Goal: Transaction & Acquisition: Subscribe to service/newsletter

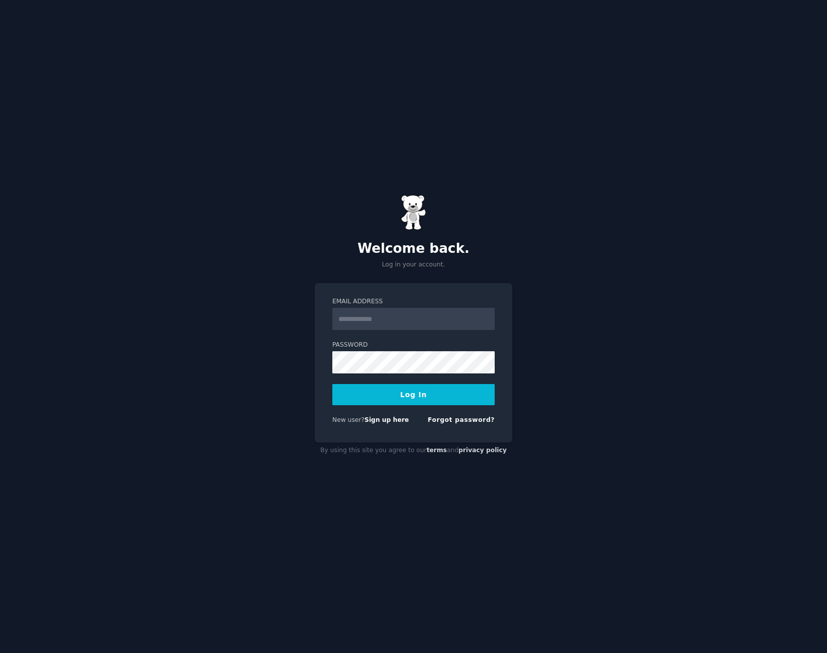
click at [350, 323] on input "Email Address" at bounding box center [413, 319] width 162 height 22
type input "******"
click at [392, 423] on link "Sign up here" at bounding box center [387, 419] width 44 height 7
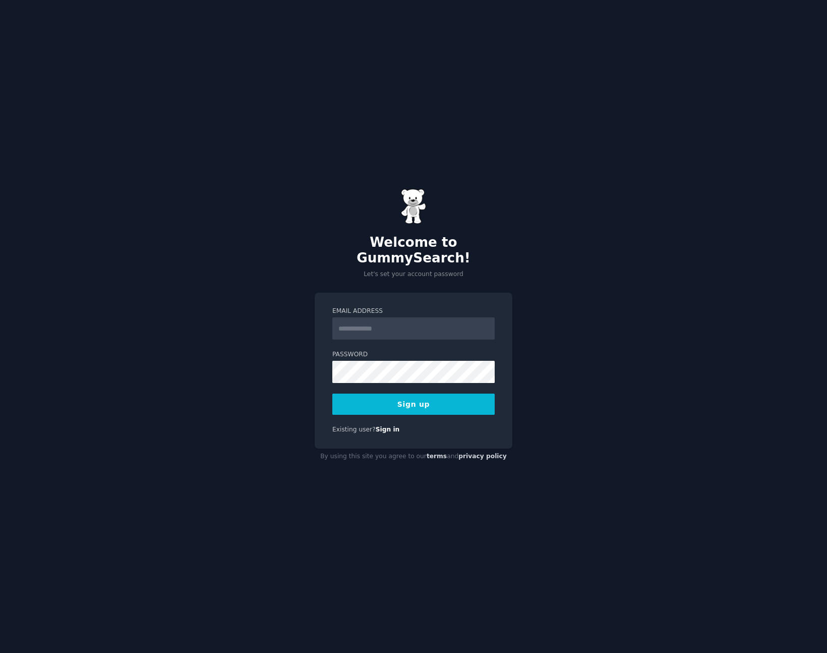
click at [394, 324] on input "Email Address" at bounding box center [413, 328] width 162 height 22
type input "**********"
click at [277, 373] on div "**********" at bounding box center [413, 326] width 827 height 653
click at [409, 385] on form "**********" at bounding box center [413, 361] width 162 height 108
click at [410, 393] on button "Sign up" at bounding box center [413, 403] width 162 height 21
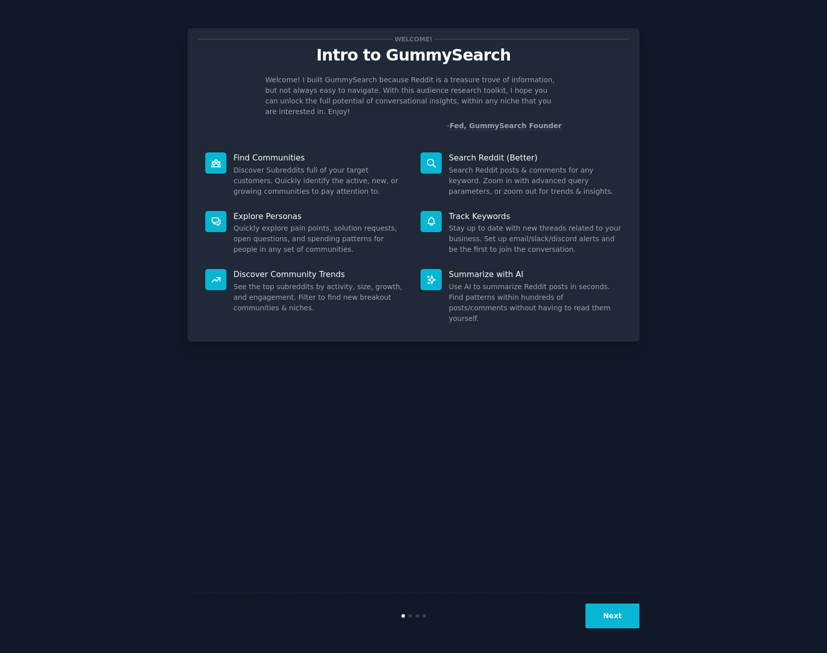
click at [613, 608] on button "Next" at bounding box center [612, 615] width 54 height 25
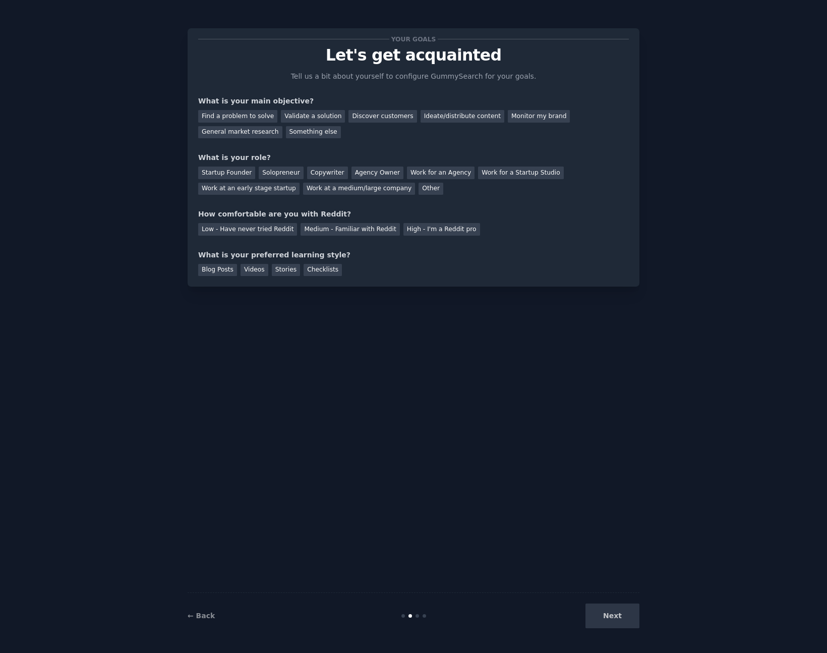
click at [614, 611] on div "Next" at bounding box center [564, 615] width 151 height 25
click at [303, 129] on div "Something else" at bounding box center [313, 132] width 55 height 13
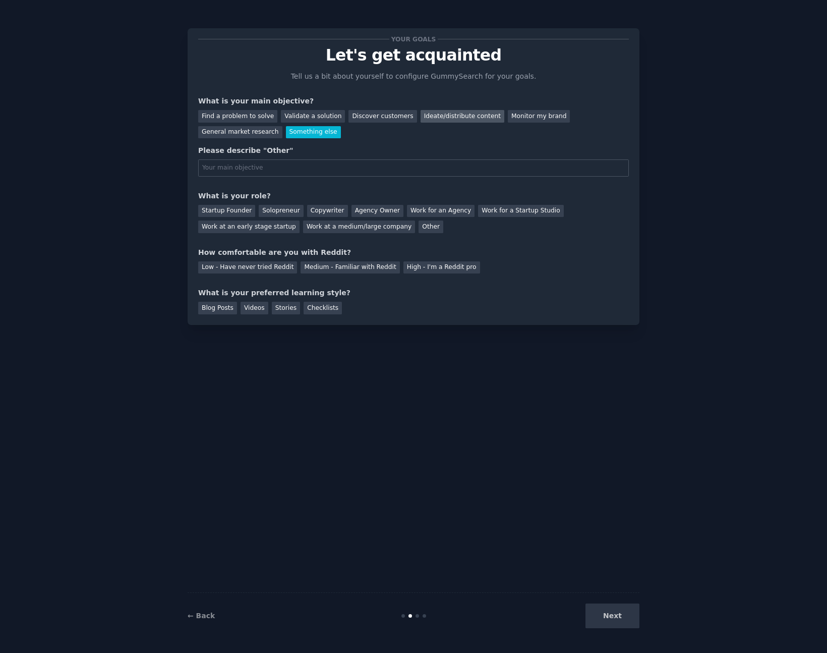
click at [451, 114] on div "Ideate/distribute content" at bounding box center [463, 116] width 84 height 13
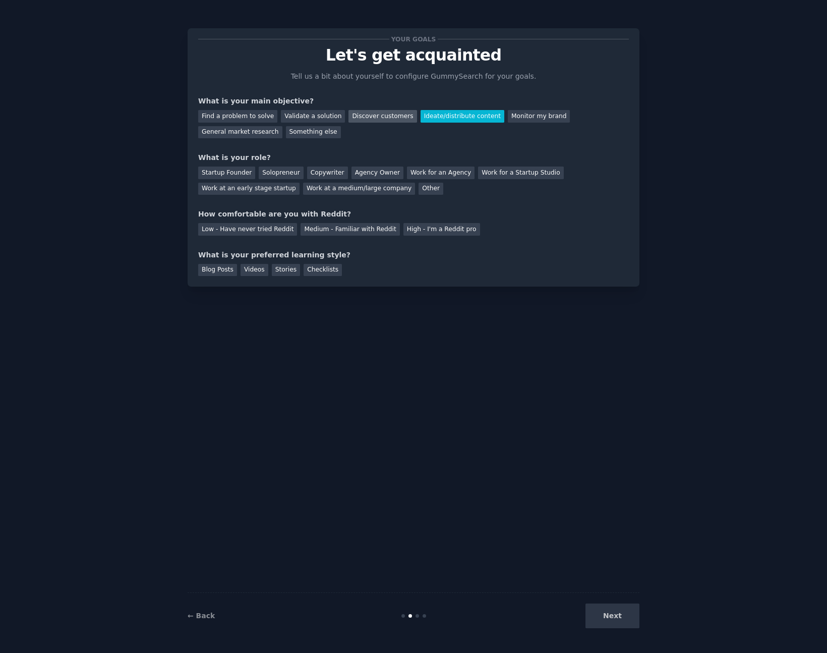
click at [377, 118] on div "Discover customers" at bounding box center [382, 116] width 68 height 13
click at [276, 176] on div "Solopreneur" at bounding box center [281, 172] width 44 height 13
click at [268, 226] on div "Low - Have never tried Reddit" at bounding box center [247, 229] width 99 height 13
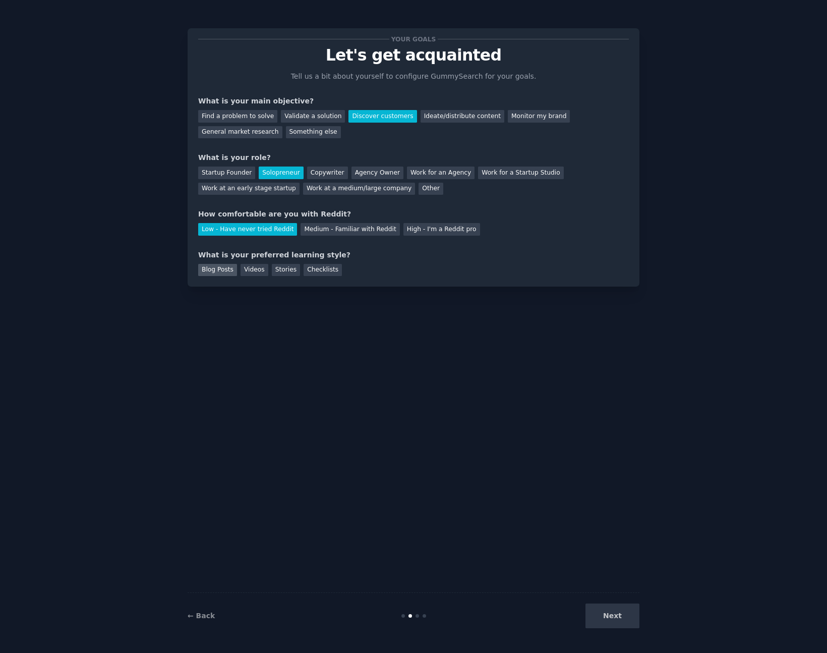
click at [223, 271] on div "Blog Posts" at bounding box center [217, 270] width 39 height 13
click at [630, 620] on button "Next" at bounding box center [612, 615] width 54 height 25
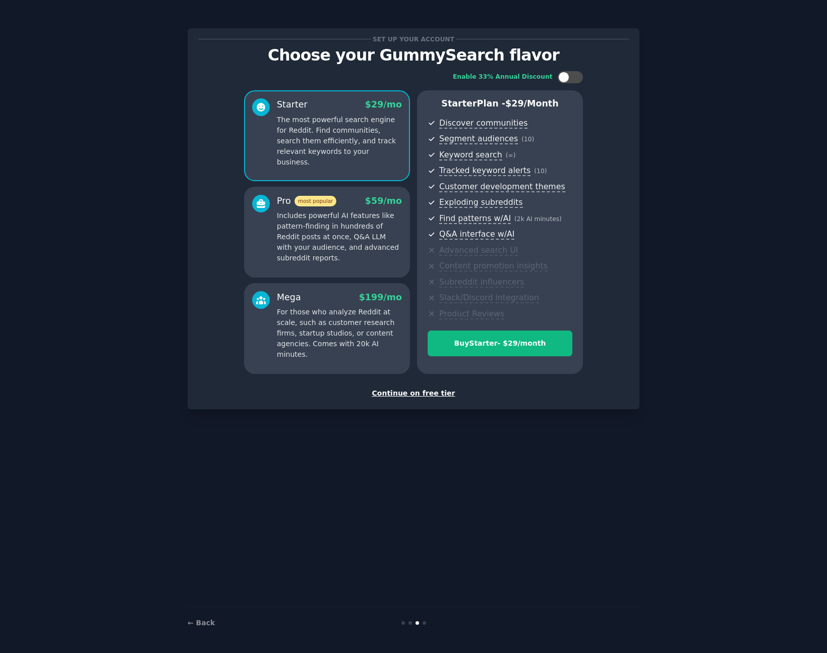
click at [410, 395] on div "Continue on free tier" at bounding box center [413, 393] width 431 height 11
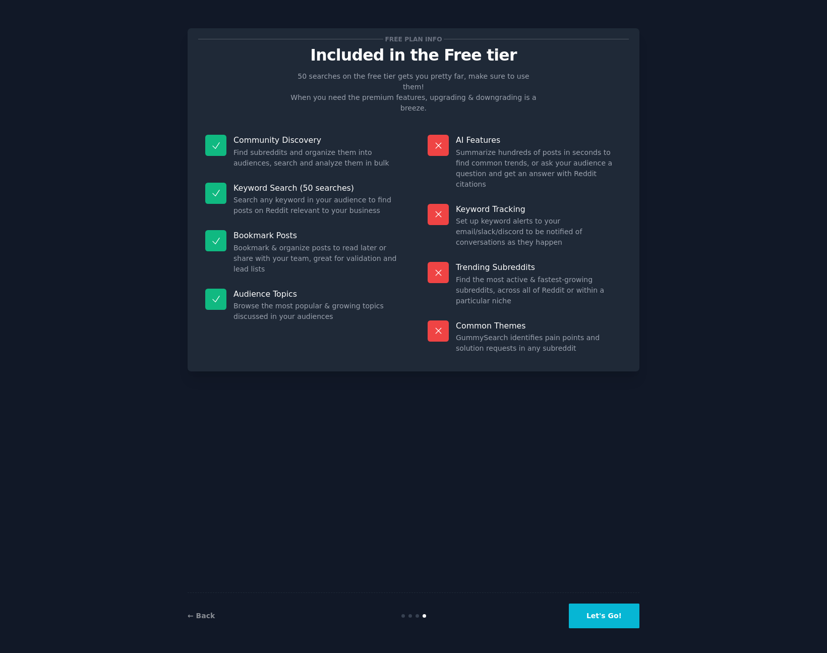
click at [615, 614] on button "Let's Go!" at bounding box center [604, 615] width 71 height 25
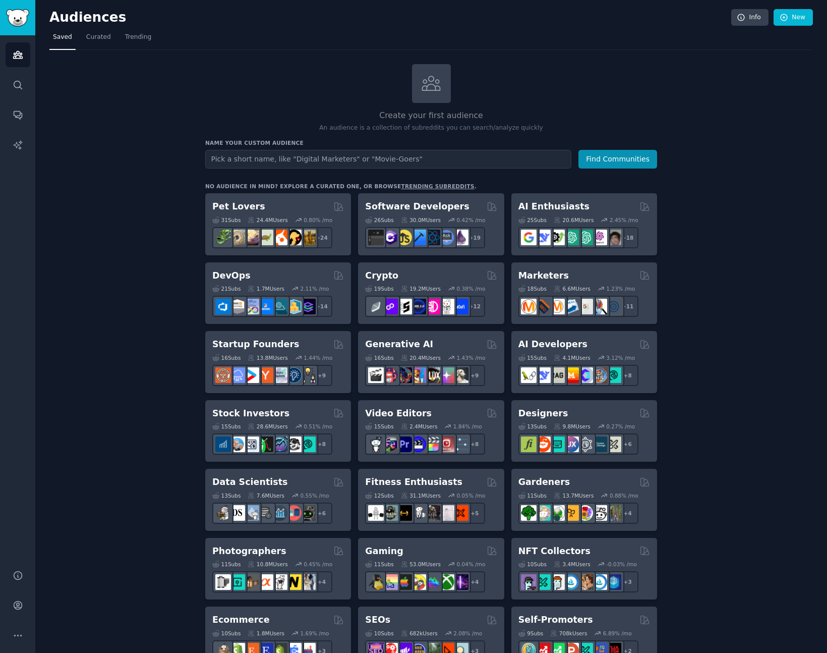
click at [695, 239] on div "Create your first audience An audience is a collection of subreddits you can se…" at bounding box center [430, 613] width 763 height 1098
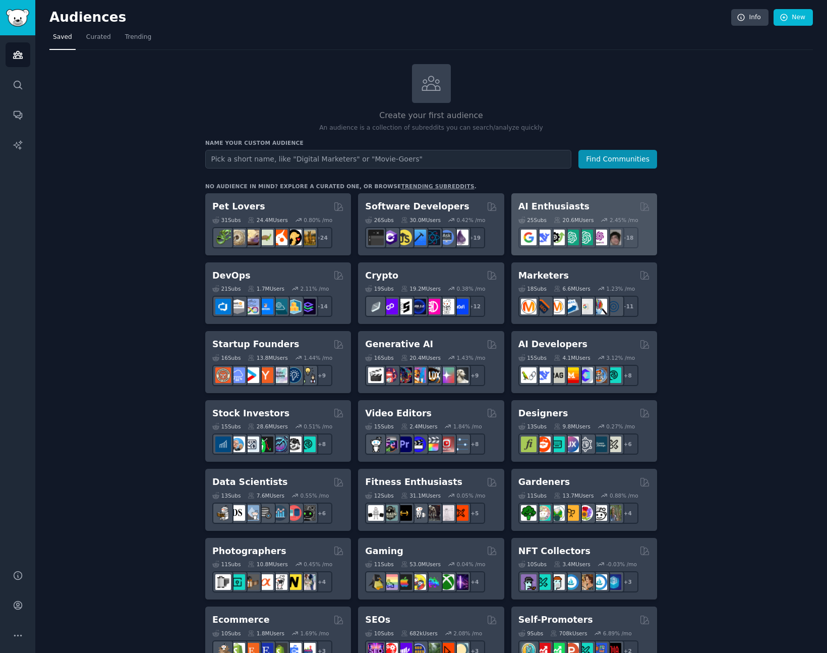
click at [594, 206] on div "AI Enthusiasts" at bounding box center [584, 206] width 132 height 13
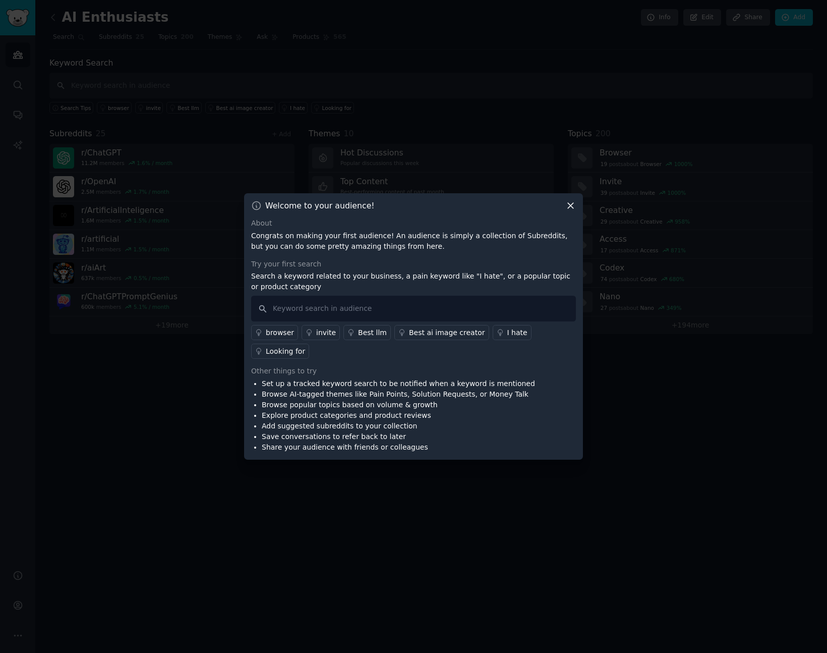
click at [569, 210] on icon at bounding box center [570, 205] width 11 height 11
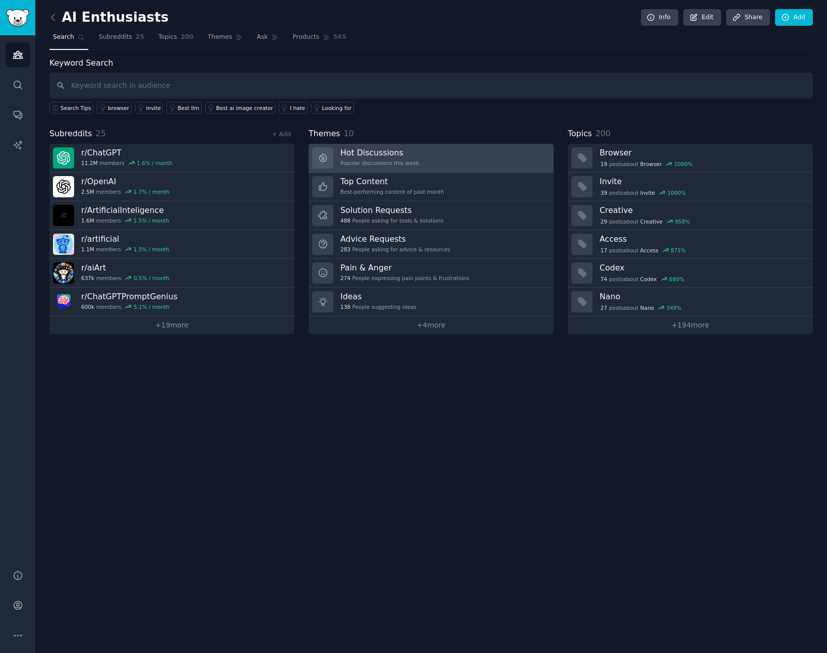
click at [463, 150] on link "Hot Discussions Popular discussions this week" at bounding box center [431, 158] width 245 height 29
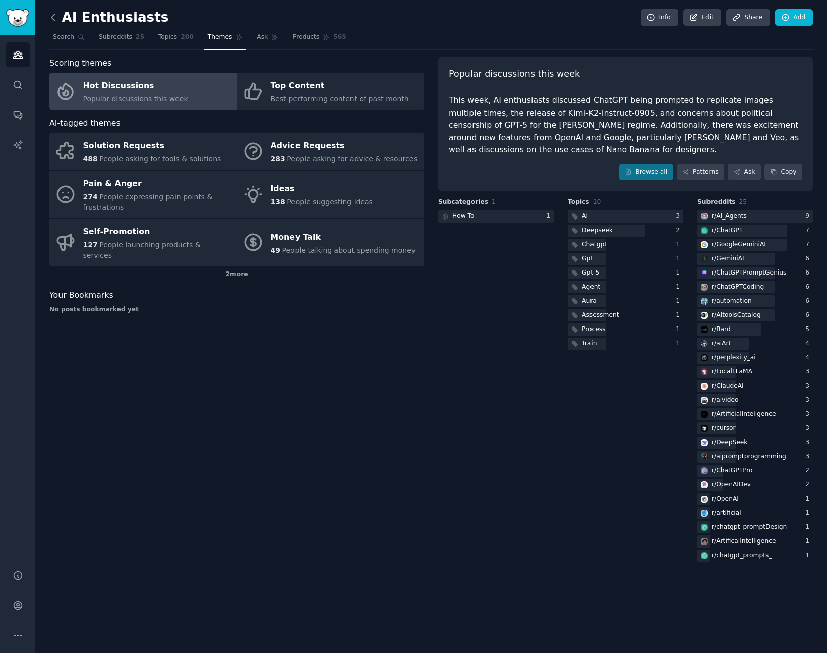
click at [58, 21] on icon at bounding box center [53, 17] width 11 height 11
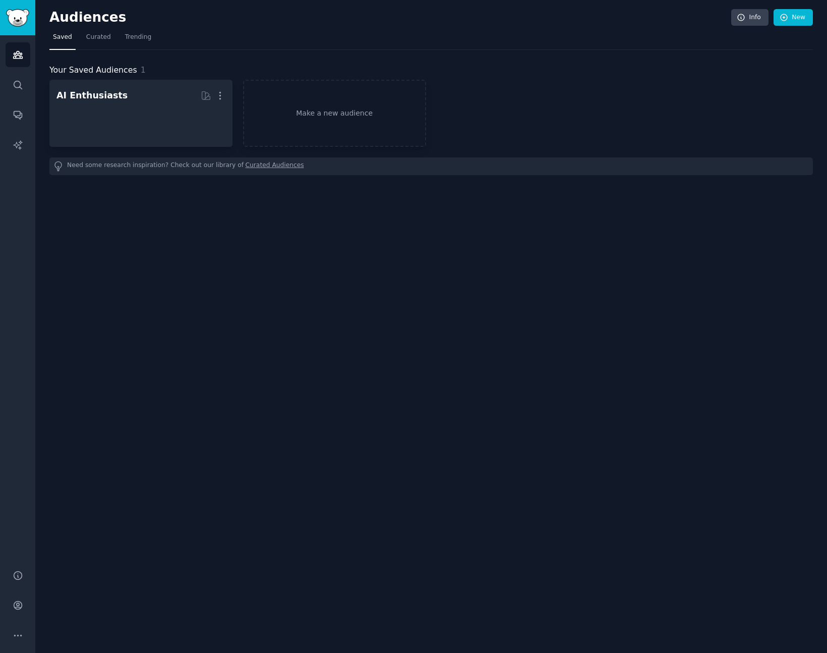
click at [30, 58] on div "Audiences Search Conversations AI Reports" at bounding box center [17, 296] width 35 height 522
click at [385, 116] on link "Make a new audience" at bounding box center [334, 114] width 183 height 69
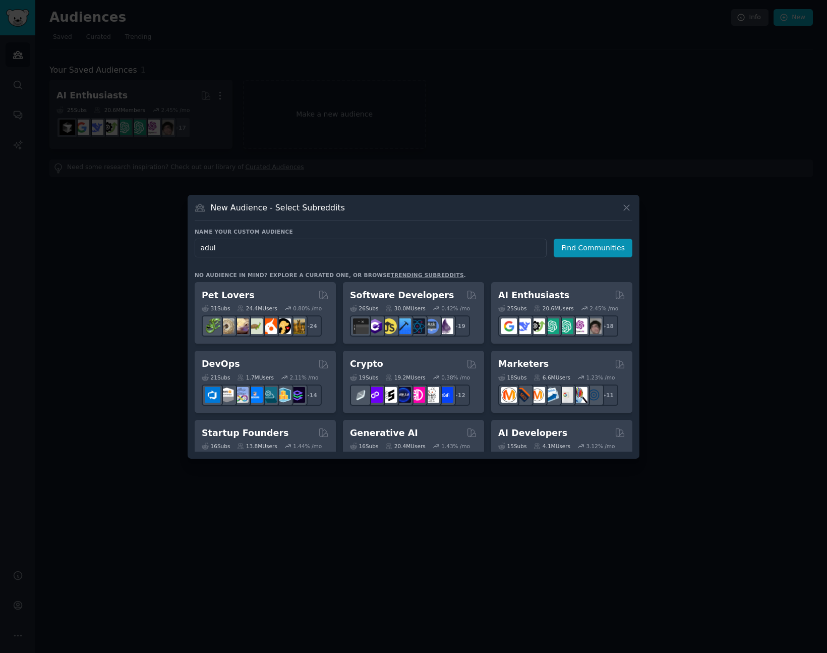
type input "adult"
click button "Find Communities" at bounding box center [593, 248] width 79 height 19
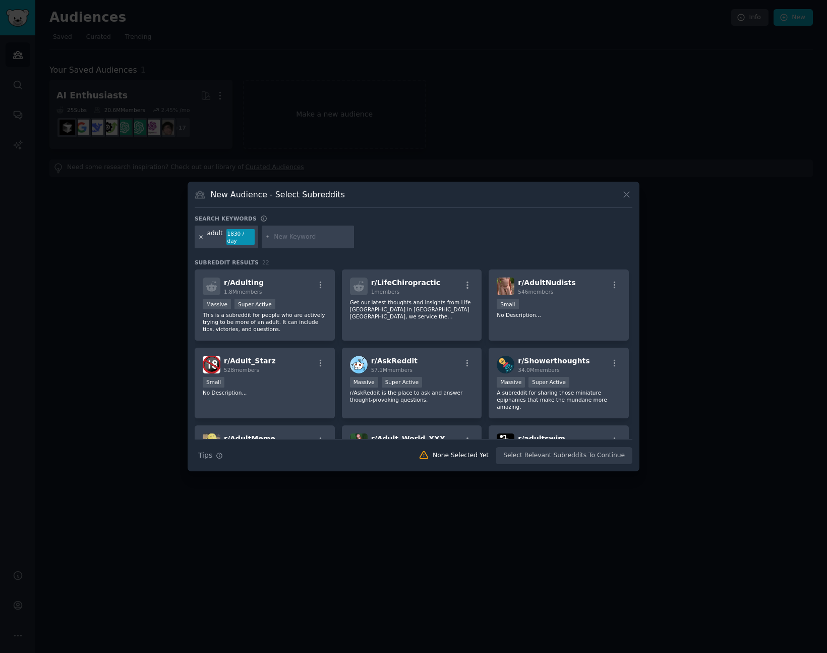
click at [199, 237] on icon at bounding box center [201, 237] width 6 height 6
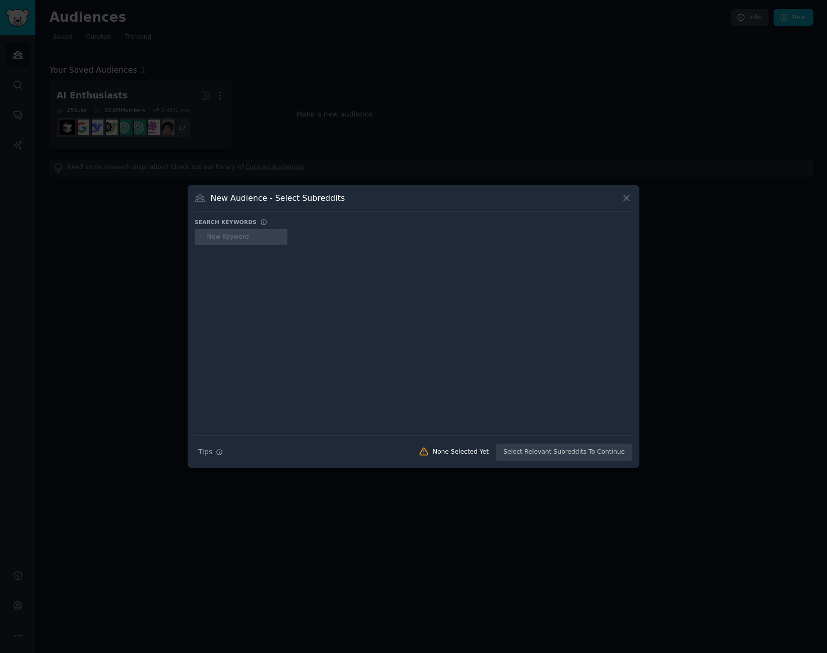
click at [208, 237] on input "text" at bounding box center [245, 236] width 77 height 9
type input "Onlyfans"
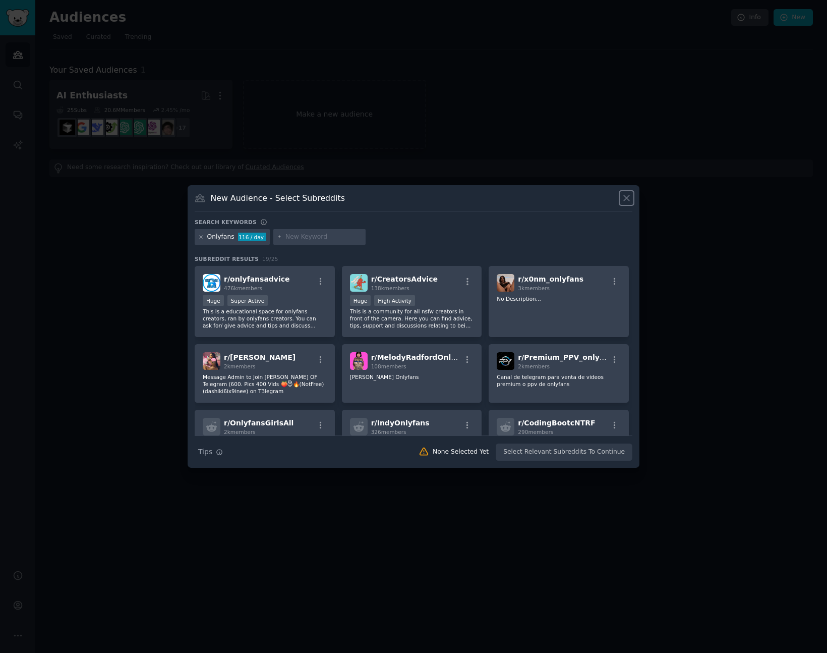
click at [630, 197] on icon at bounding box center [626, 198] width 11 height 11
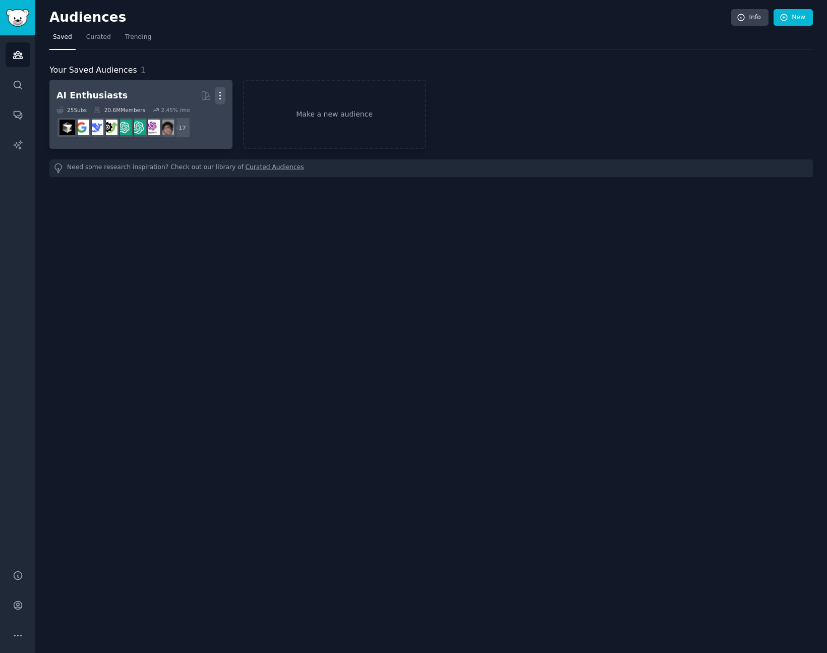
click at [222, 99] on icon "button" at bounding box center [220, 95] width 11 height 11
click at [191, 112] on p "Delete" at bounding box center [192, 116] width 23 height 11
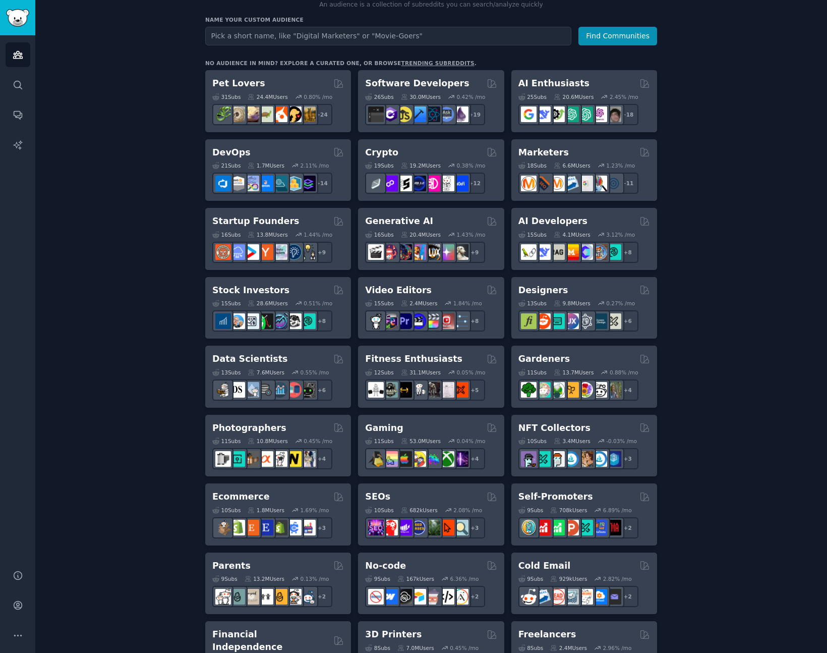
scroll to position [107, 0]
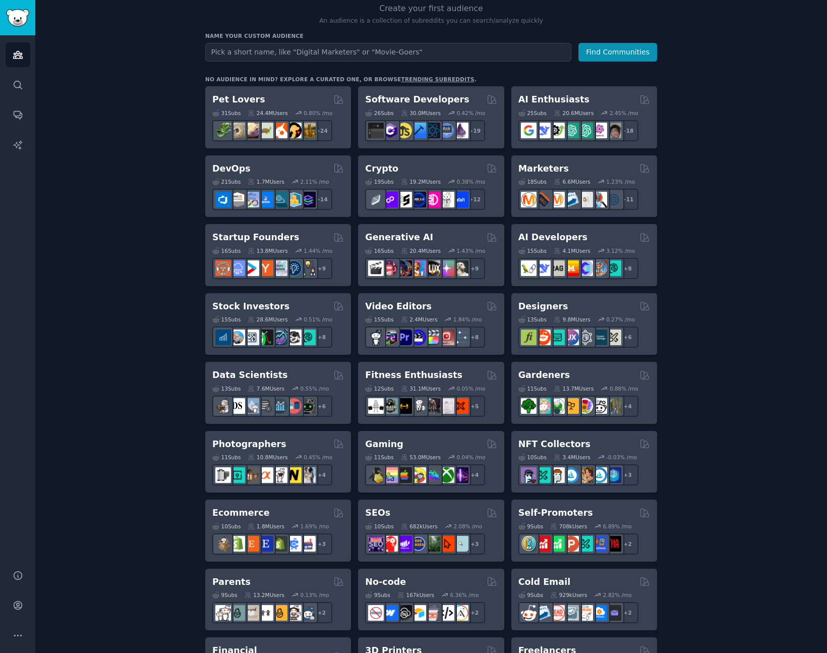
click at [423, 79] on link "trending subreddits" at bounding box center [437, 79] width 73 height 6
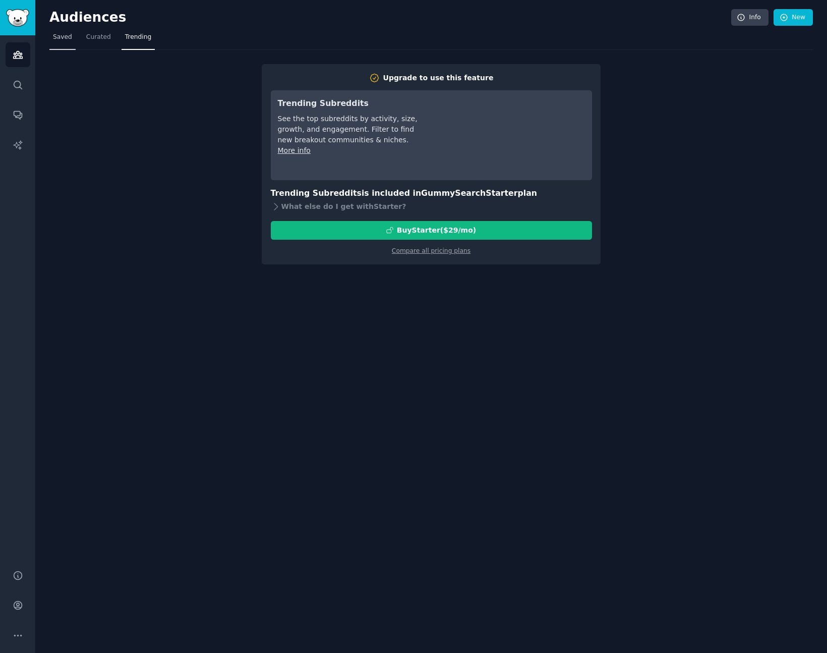
click at [61, 39] on span "Saved" at bounding box center [62, 37] width 19 height 9
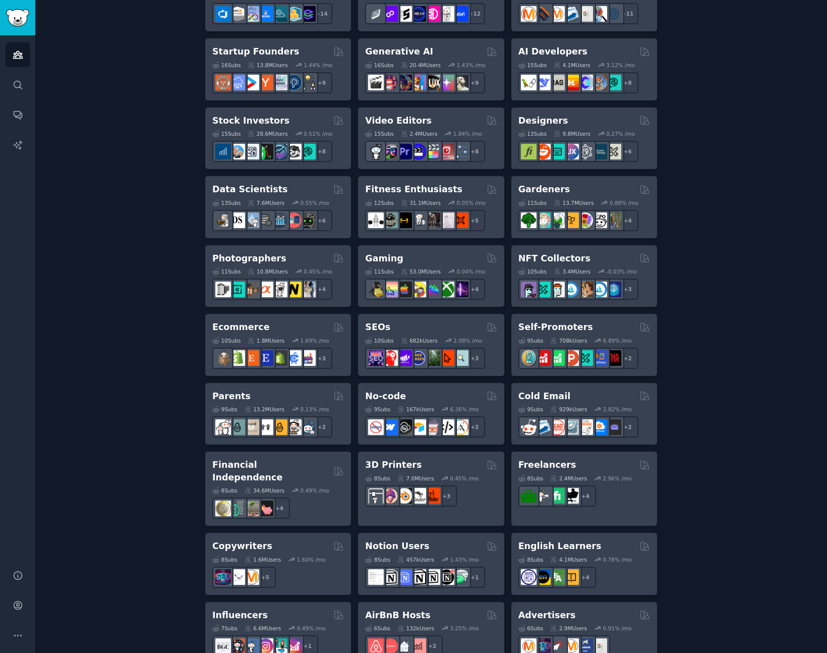
scroll to position [293, 0]
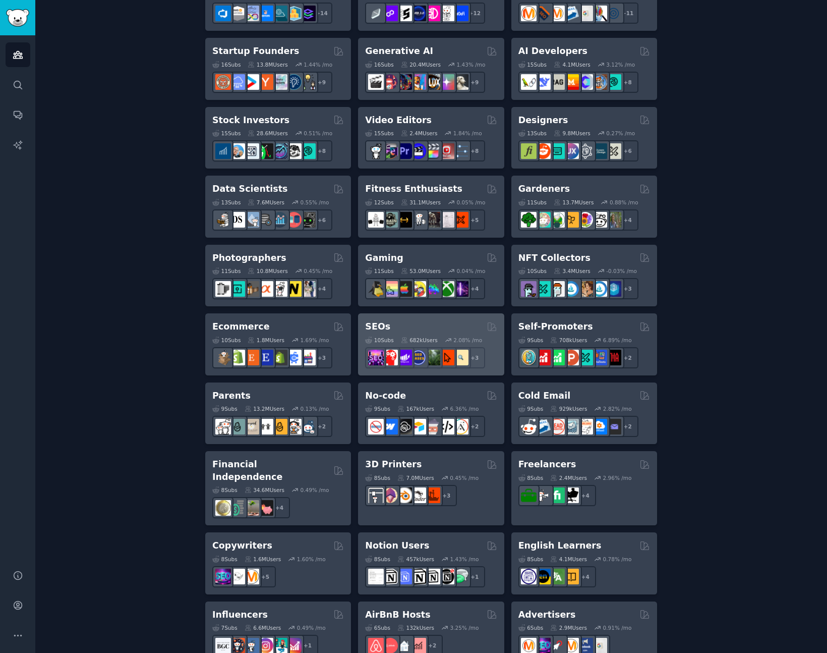
click at [437, 318] on div "SEOs Curated by GummySearch 10 Sub s 682k Users 2.08 % /mo r/SEO_cases + 3" at bounding box center [431, 344] width 146 height 62
